Goal: Task Accomplishment & Management: Manage account settings

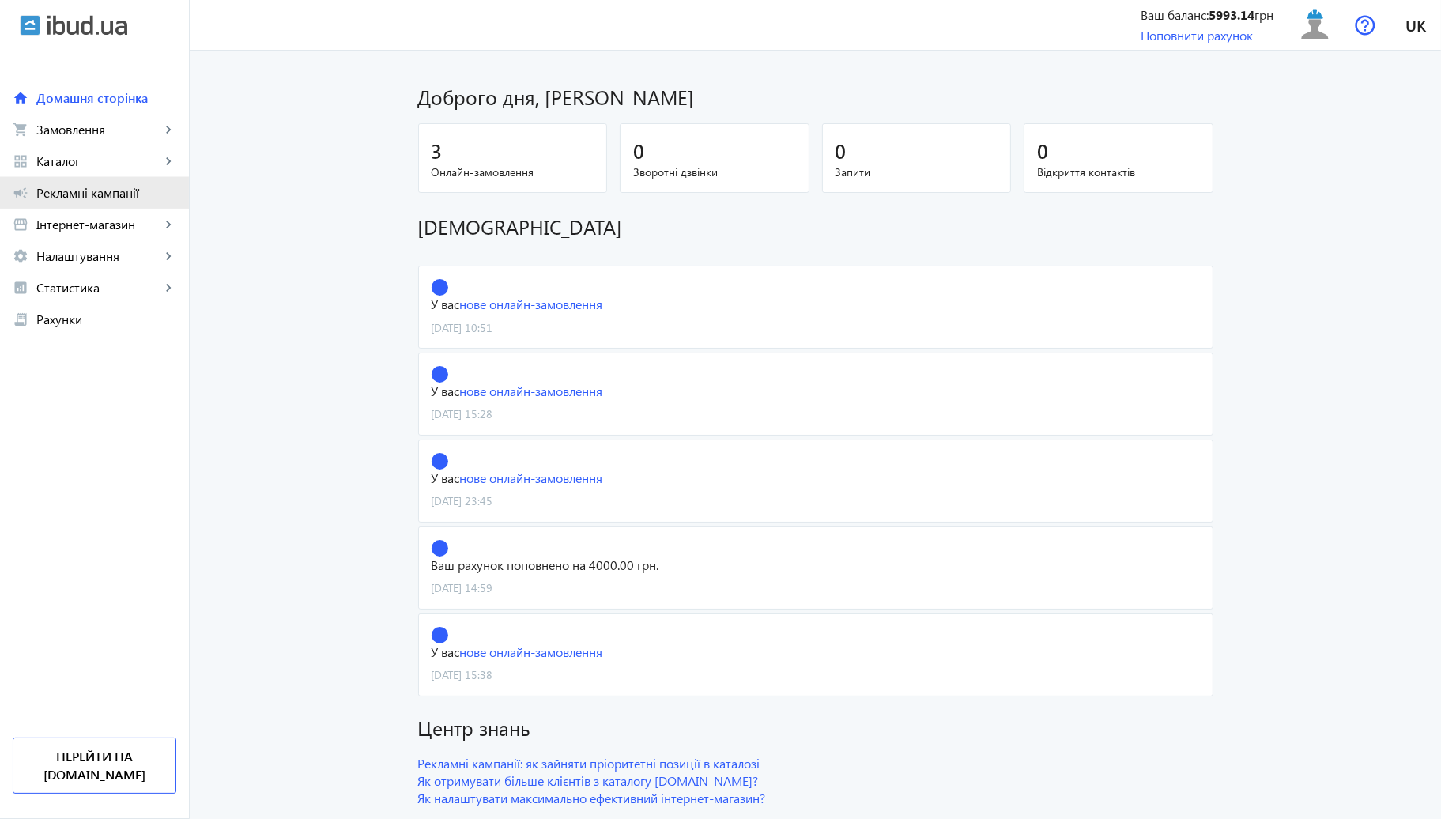
click at [62, 194] on span "Рекламні кампанії" at bounding box center [106, 193] width 140 height 16
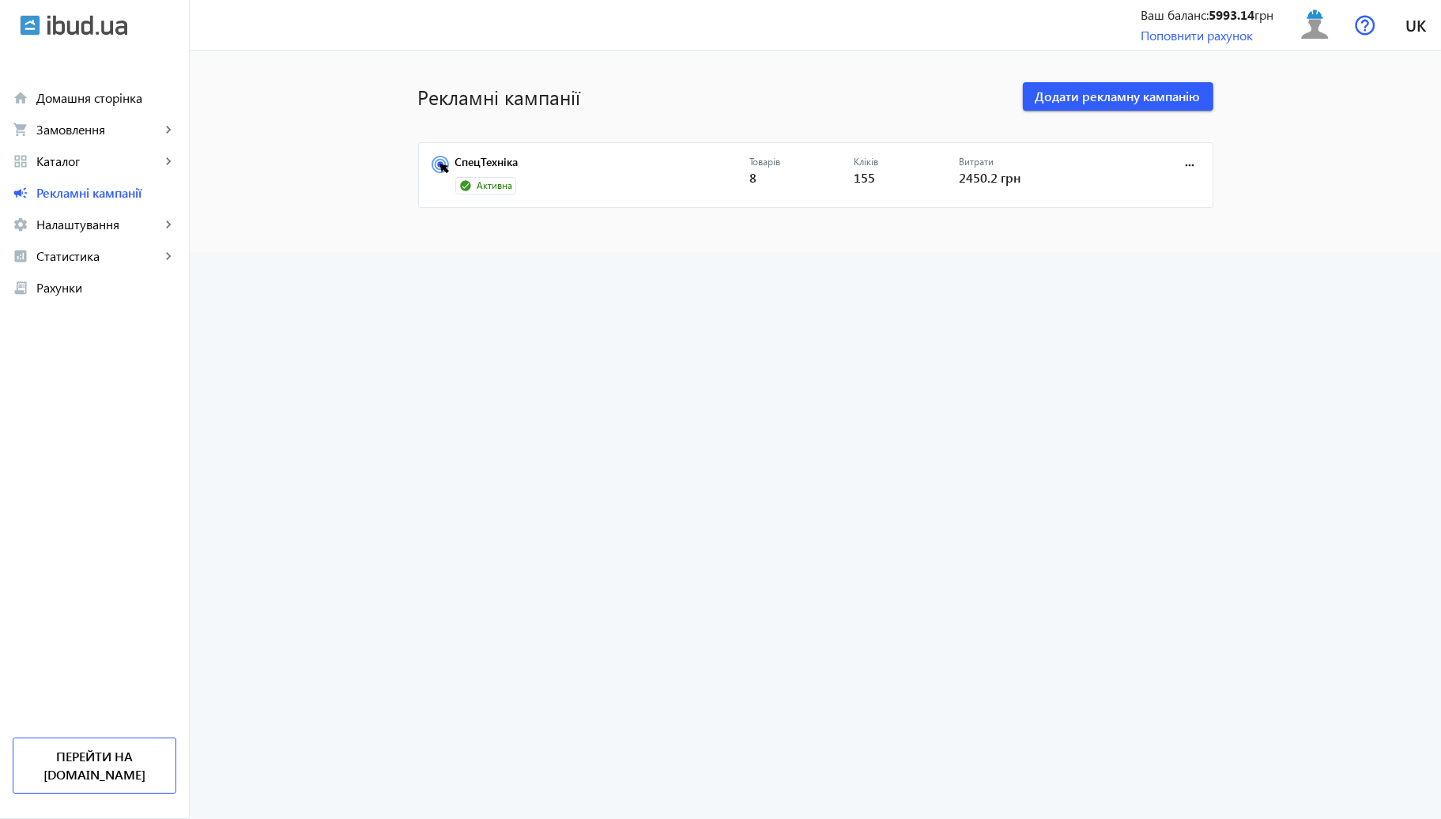
click at [488, 152] on mat-card "СпецТехніка Активна Товарів 8 Кліків 155 Витрати 2450.2 грн more_horiz" at bounding box center [815, 175] width 795 height 66
click at [487, 157] on mat-card "СпецТехніка Активна Товарів 8 Кліків 155 Витрати 2450.2 грн more_horiz" at bounding box center [815, 175] width 795 height 66
click at [487, 157] on link "СпецТехніка" at bounding box center [602, 167] width 294 height 22
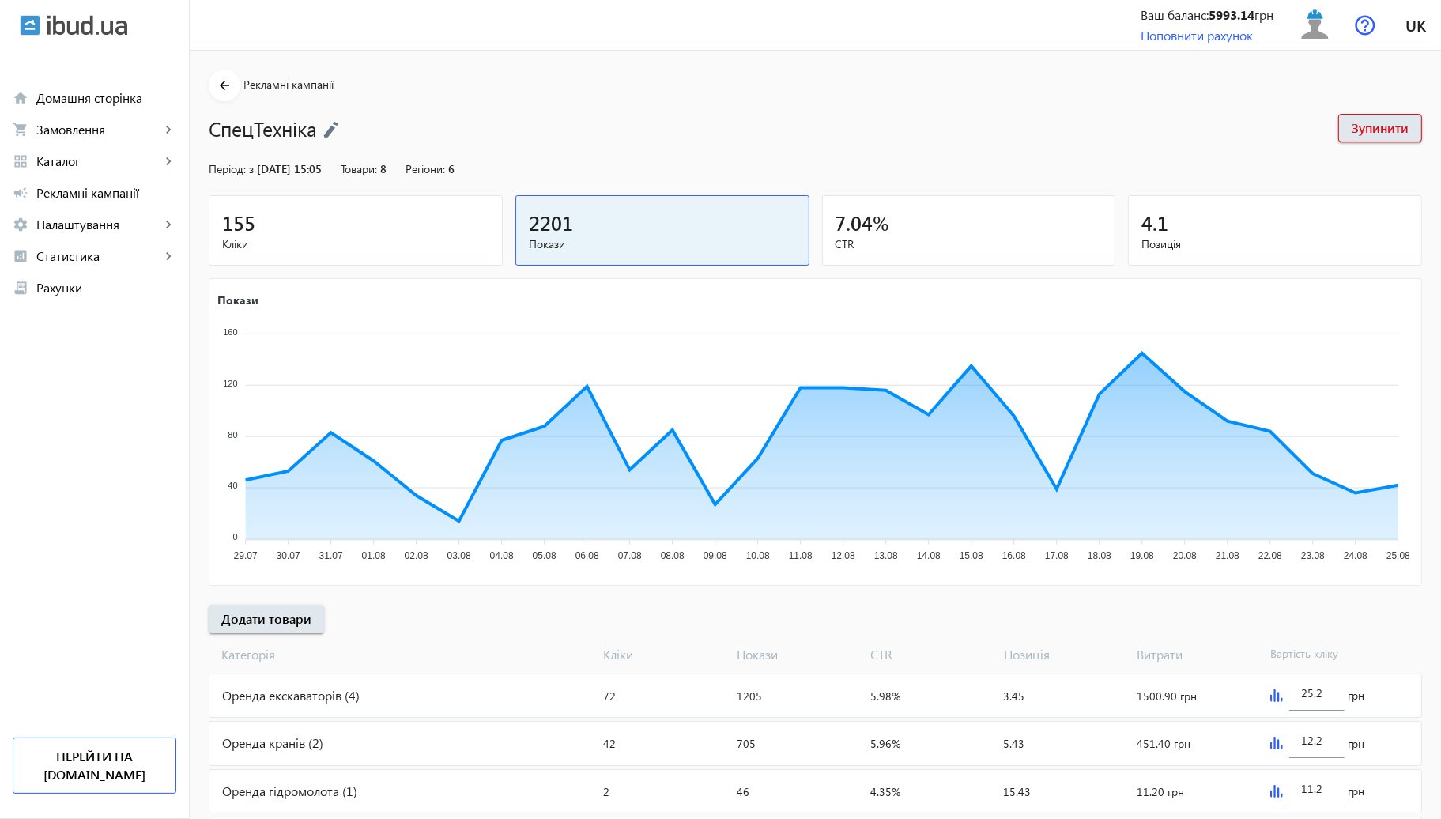
click at [466, 193] on div "arrow_back Рекламні кампанії СпецТехніка Зупинити Період: з [DATE] 15:05 Товари…" at bounding box center [815, 467] width 1251 height 794
click at [459, 203] on mat-card "155 Кліки" at bounding box center [356, 230] width 294 height 70
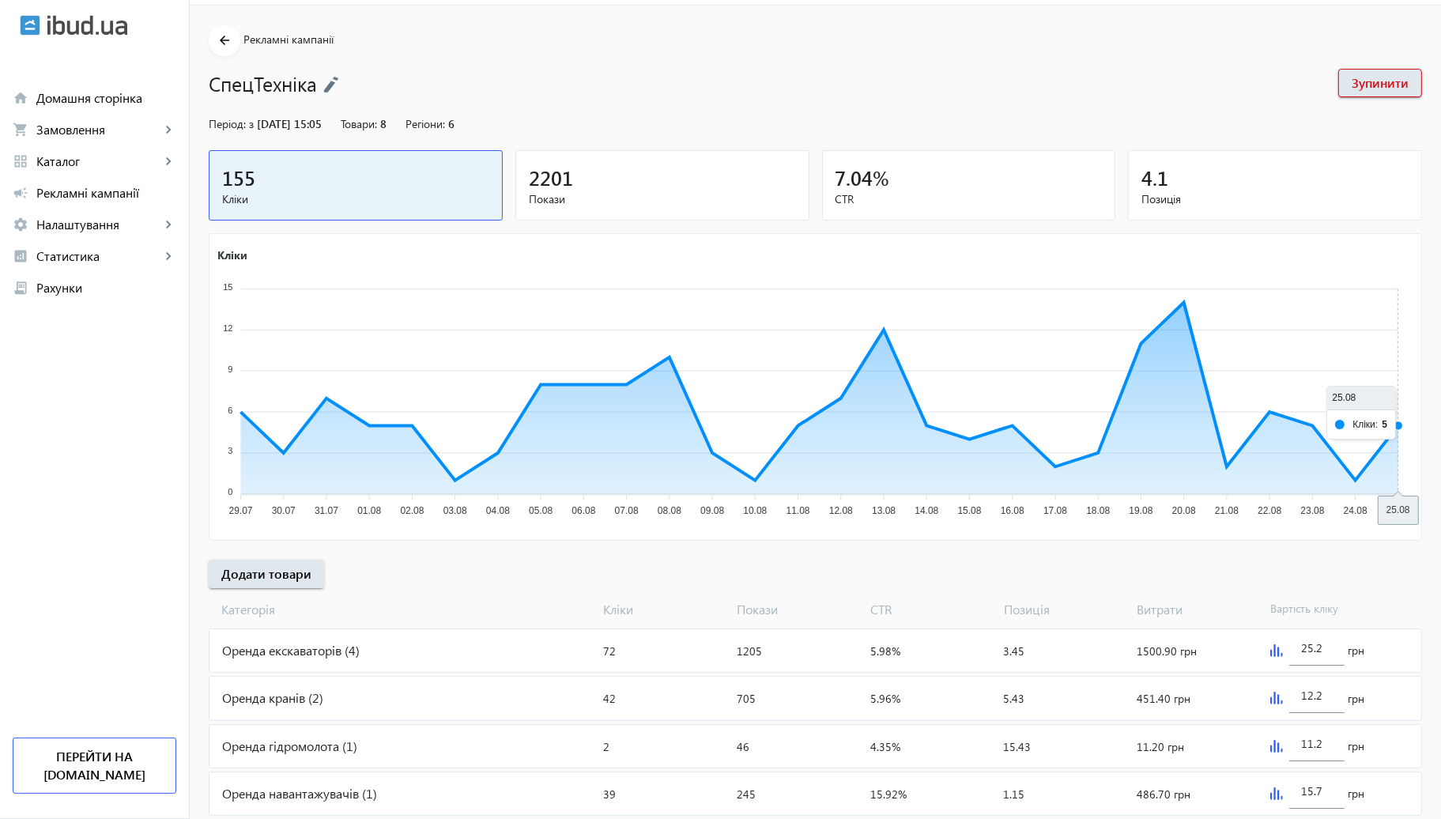
scroll to position [87, 0]
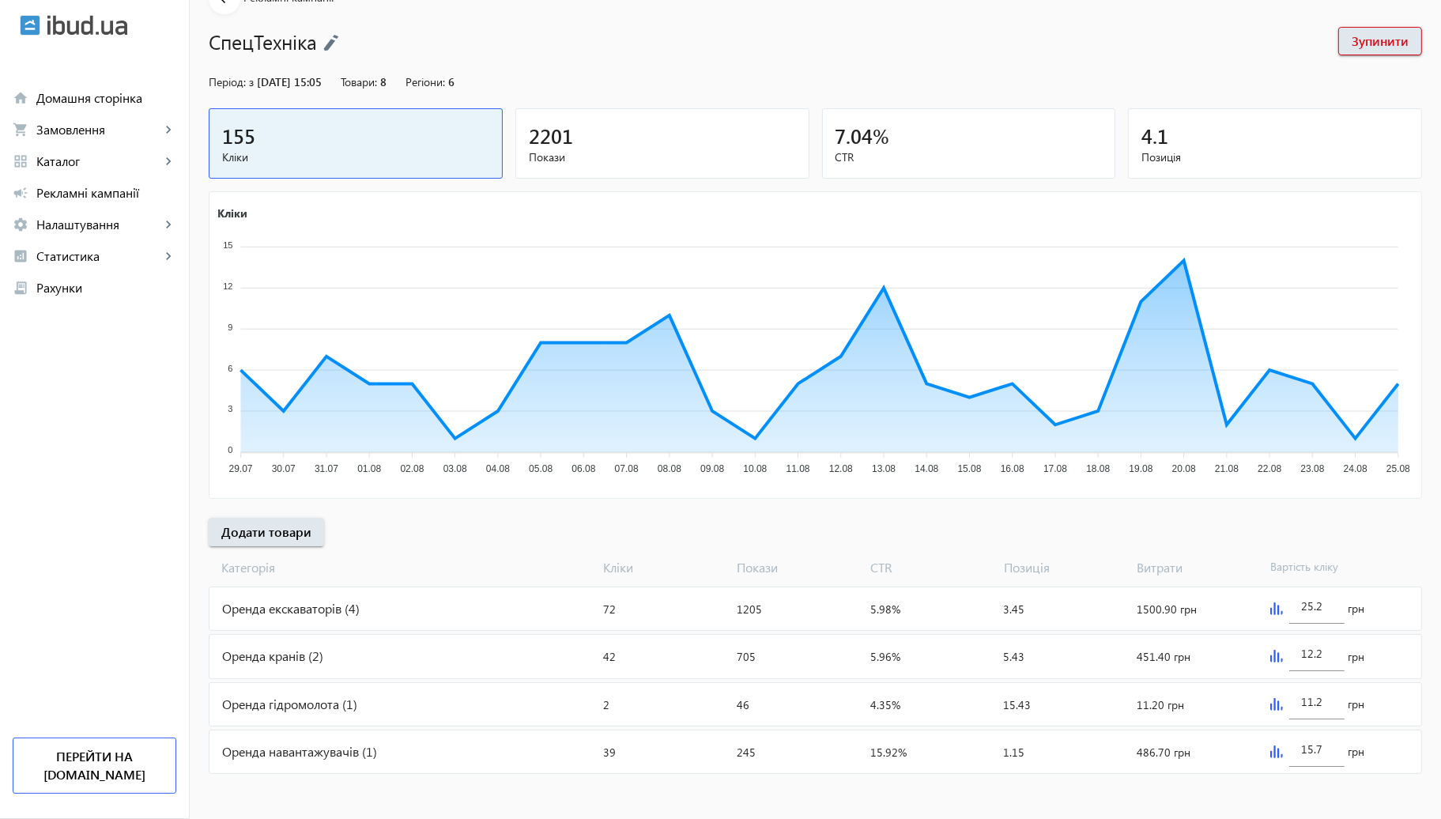
click at [445, 641] on div "Оренда кранів (2)" at bounding box center [403, 656] width 388 height 43
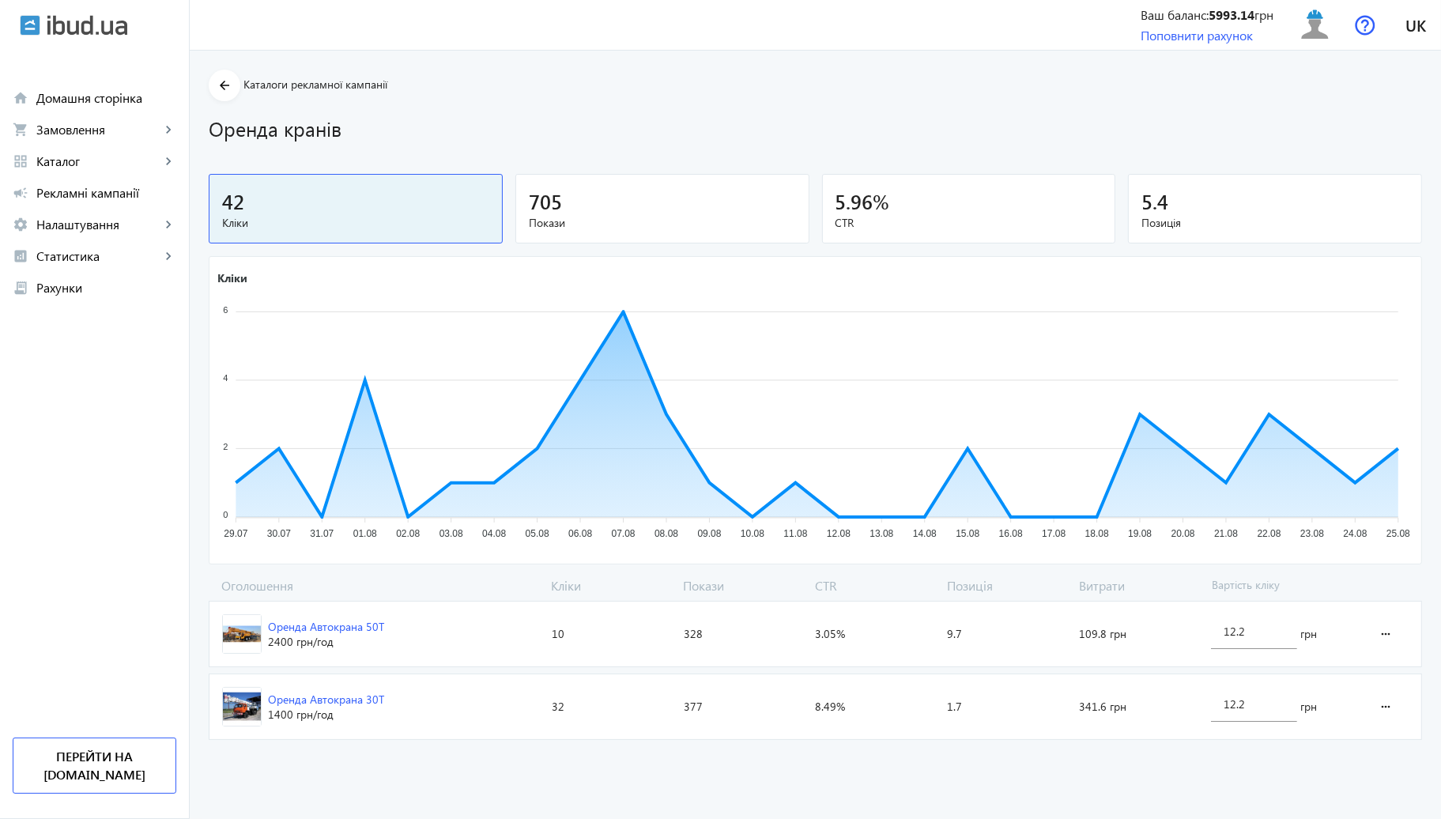
click at [402, 632] on span "Оренда Автокрана 50Т 2400 грн /год" at bounding box center [377, 634] width 336 height 65
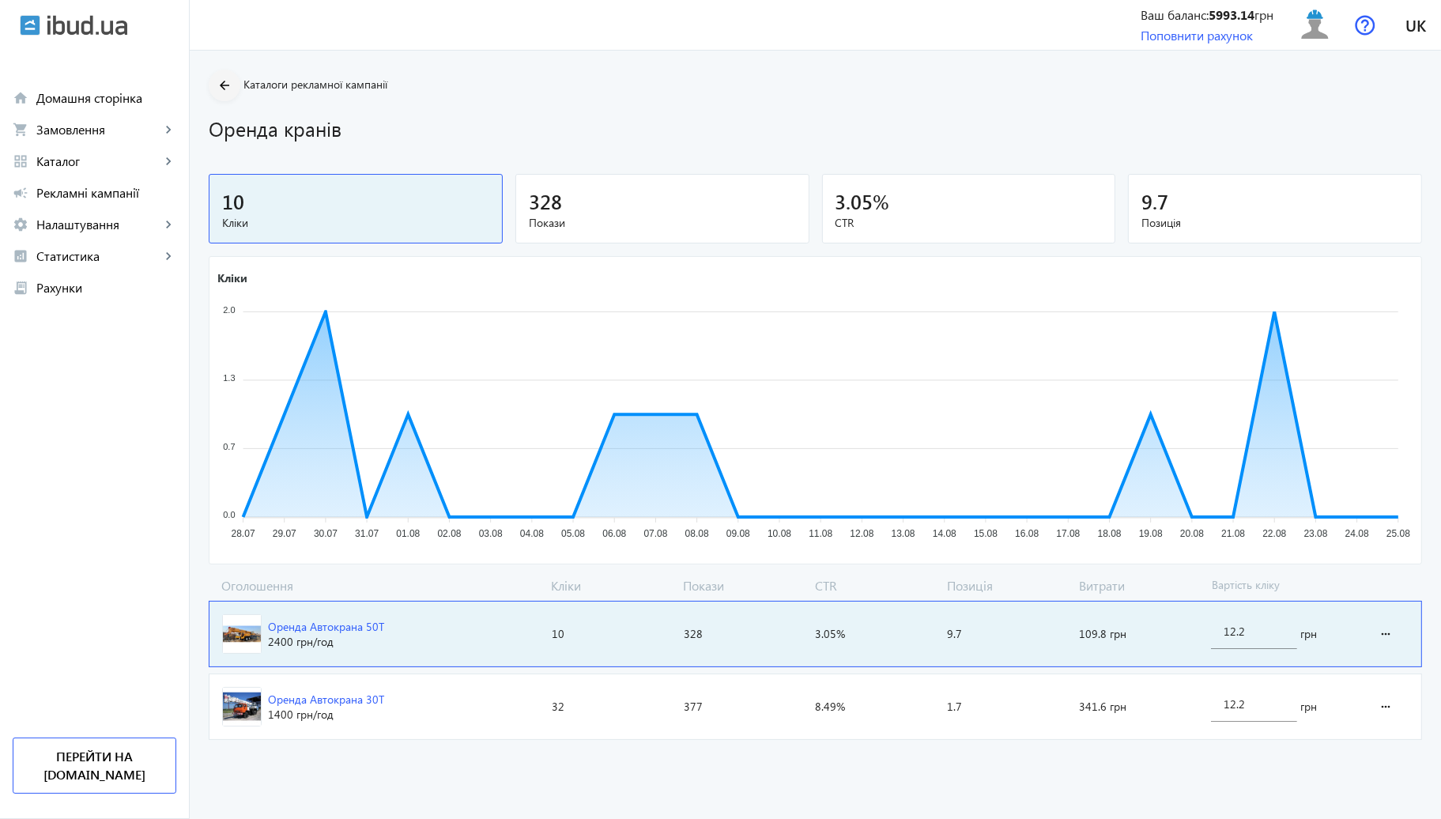
click at [229, 89] on section "arrow_back Каталоги рекламної кампанії Оренда кранів" at bounding box center [815, 106] width 1213 height 73
click at [215, 86] on mat-icon "arrow_back" at bounding box center [225, 86] width 20 height 20
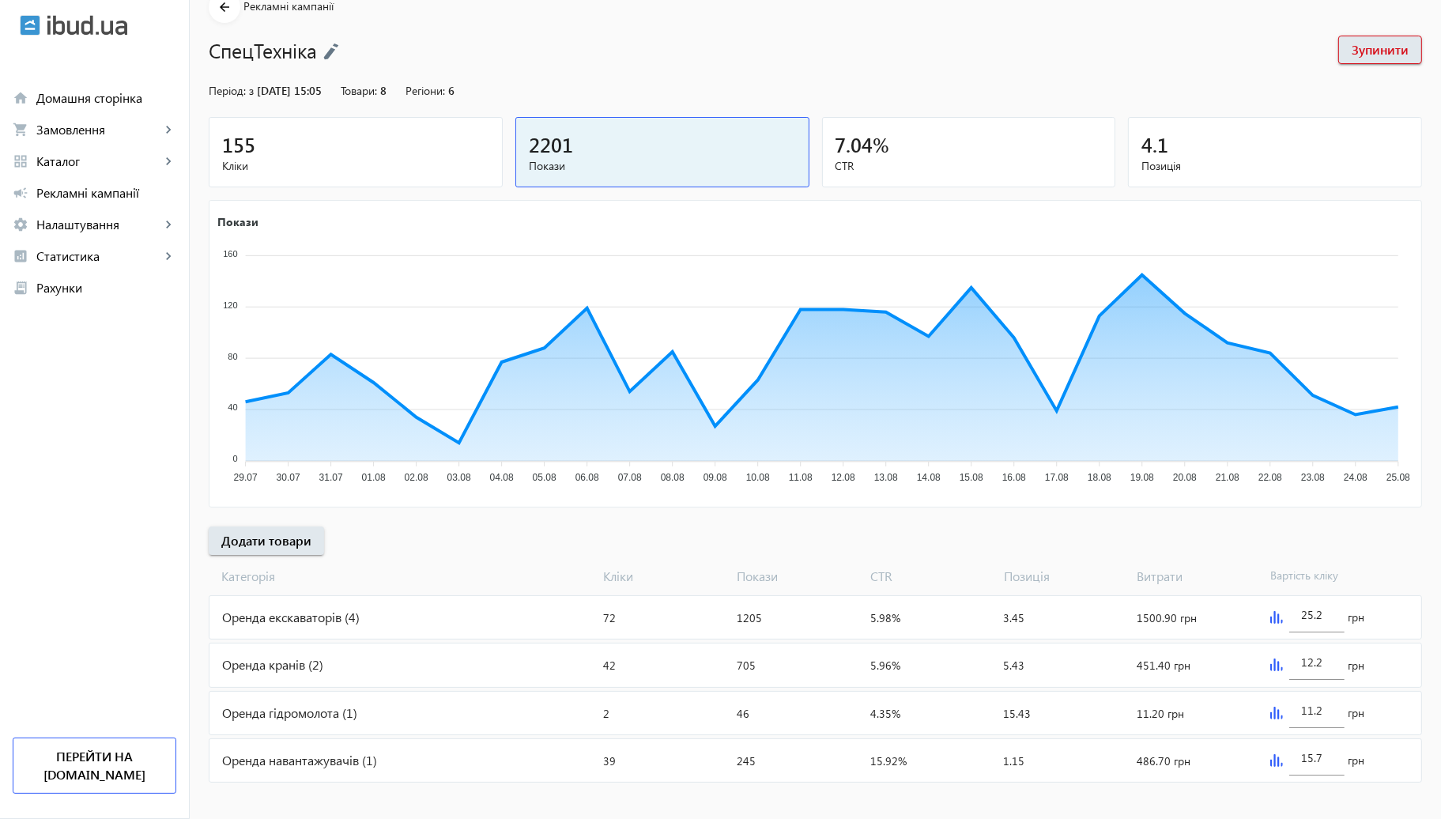
scroll to position [79, 0]
click at [1274, 663] on div "12.2 грн" at bounding box center [1342, 664] width 157 height 43
click at [1274, 663] on img at bounding box center [1276, 664] width 13 height 13
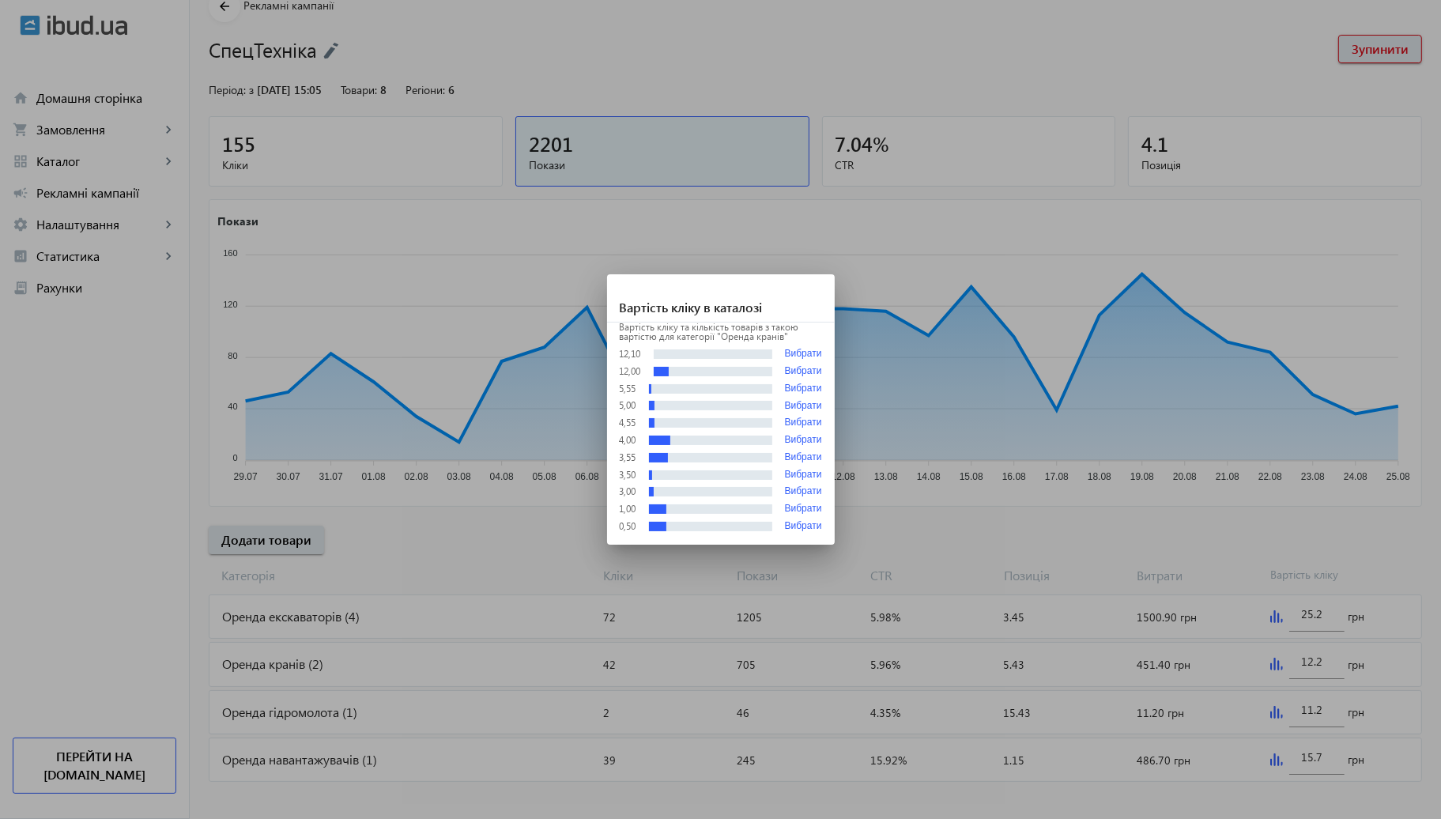
scroll to position [0, 0]
